Goal: Navigation & Orientation: Find specific page/section

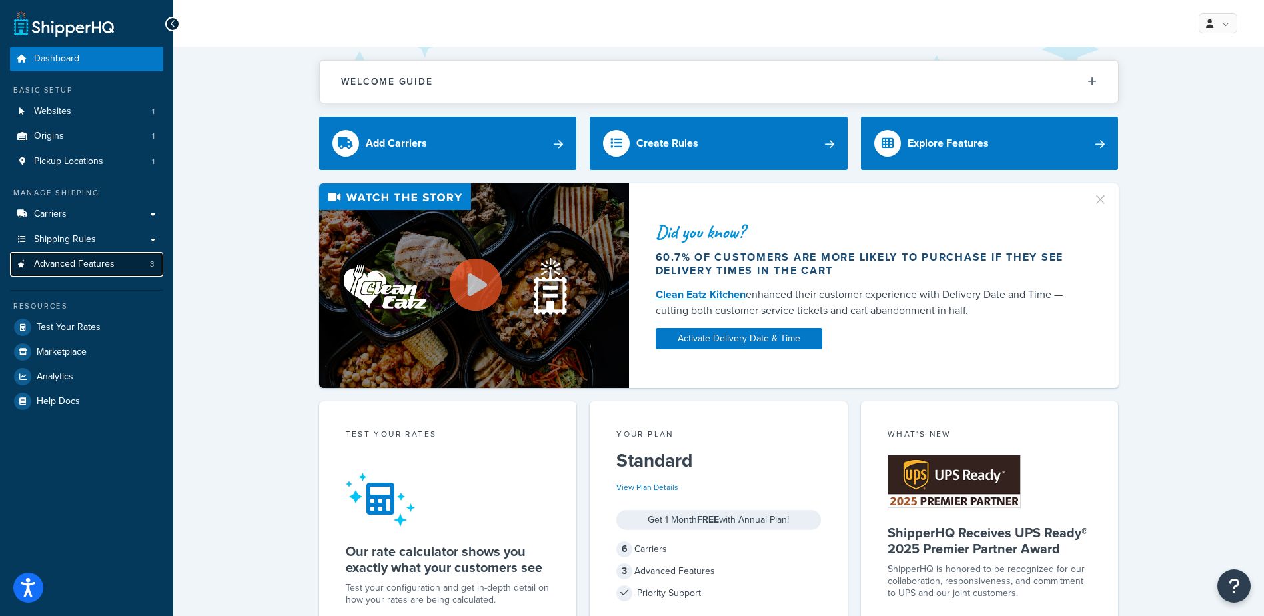
click at [120, 259] on link "Advanced Features 3" at bounding box center [86, 264] width 153 height 25
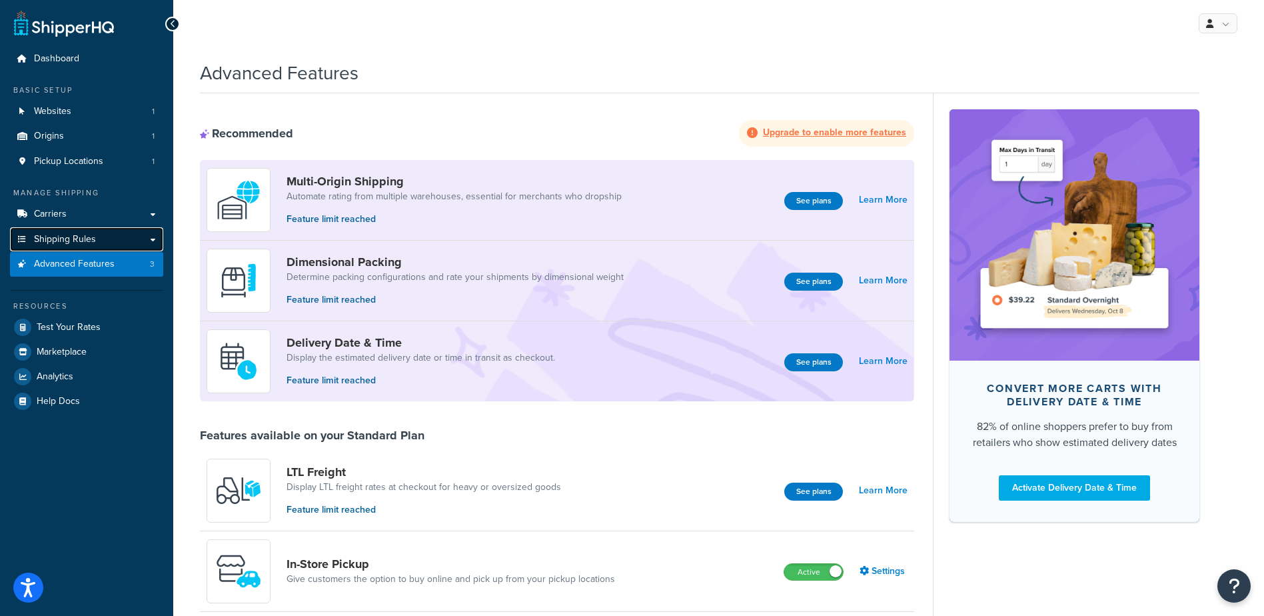
click at [124, 244] on link "Shipping Rules" at bounding box center [86, 239] width 153 height 25
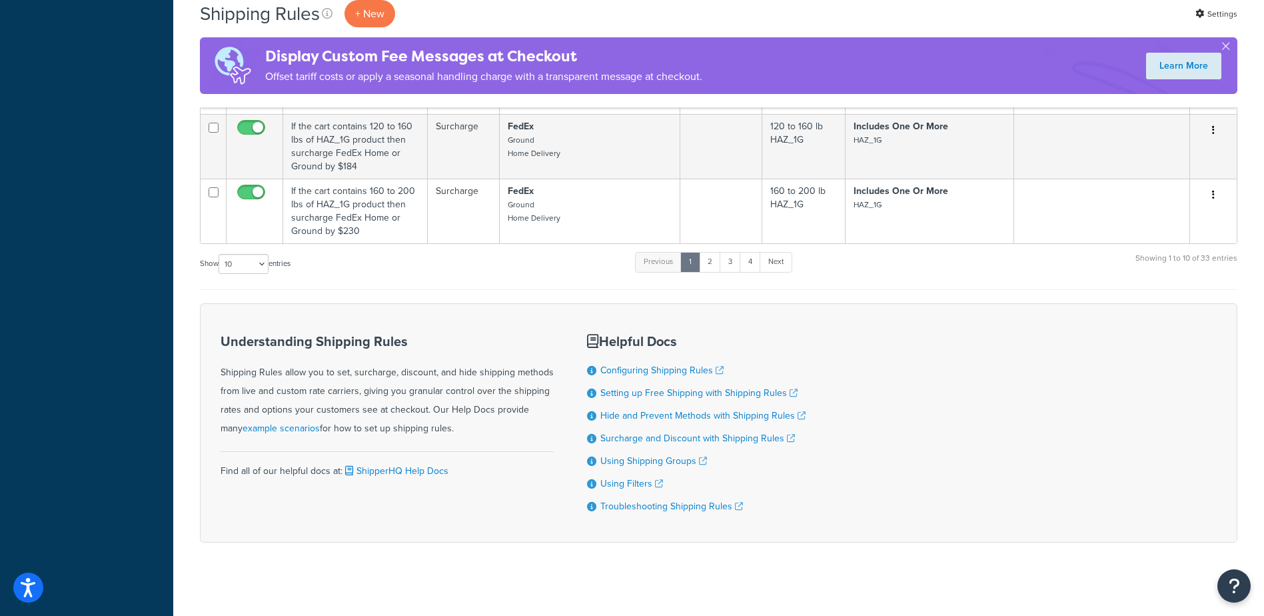
scroll to position [63, 0]
